Goal: Navigation & Orientation: Find specific page/section

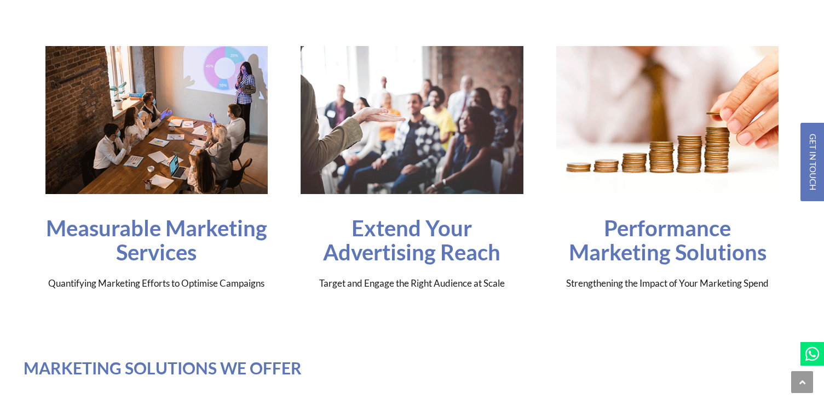
scroll to position [285, 0]
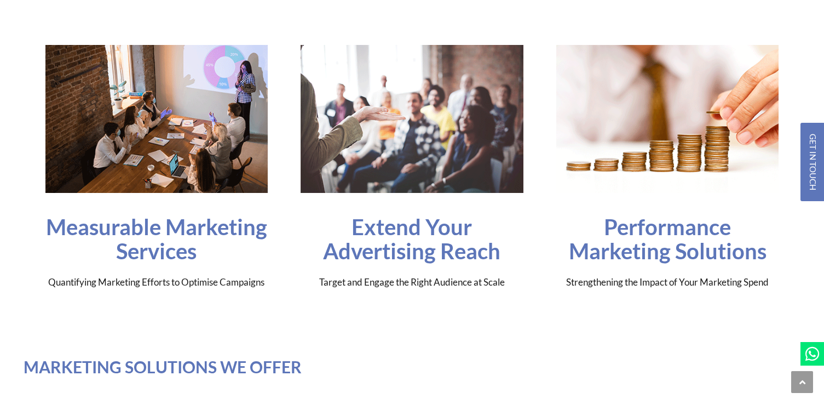
click at [175, 236] on h3 "Measurable Marketing Services" at bounding box center [156, 239] width 223 height 48
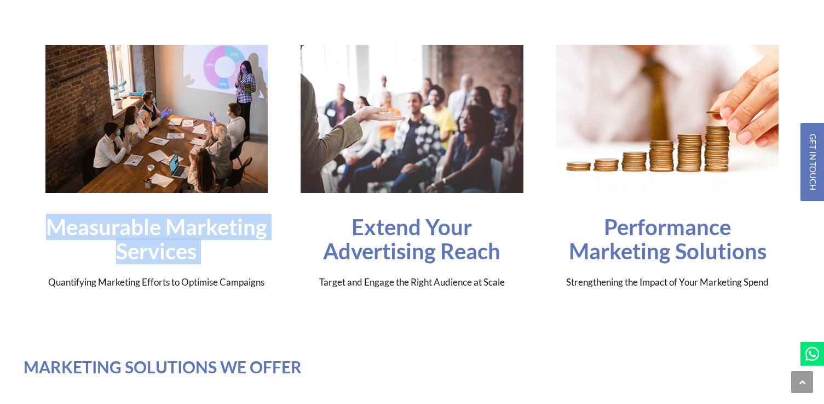
click at [175, 236] on h3 "Measurable Marketing Services" at bounding box center [156, 239] width 223 height 48
copy h3 "Measurable Marketing Services"
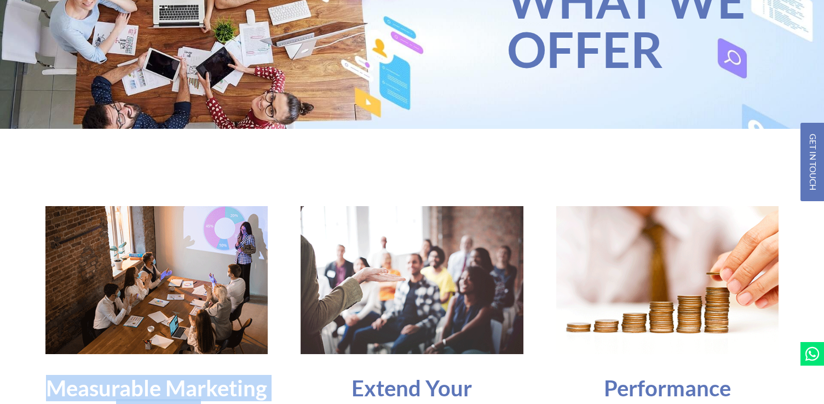
scroll to position [0, 0]
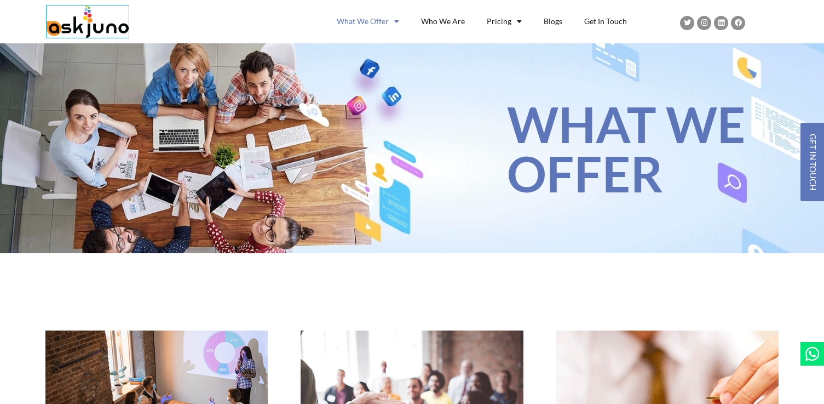
click at [97, 30] on img at bounding box center [88, 21] width 82 height 32
